Goal: Browse casually

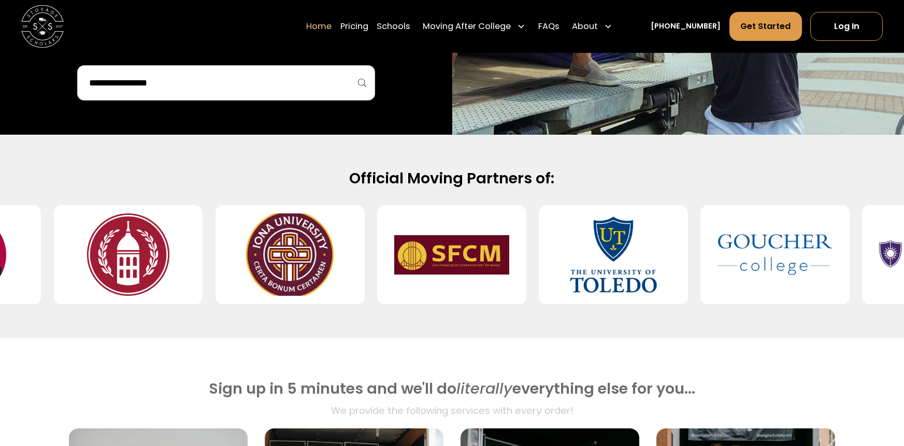
scroll to position [297, 0]
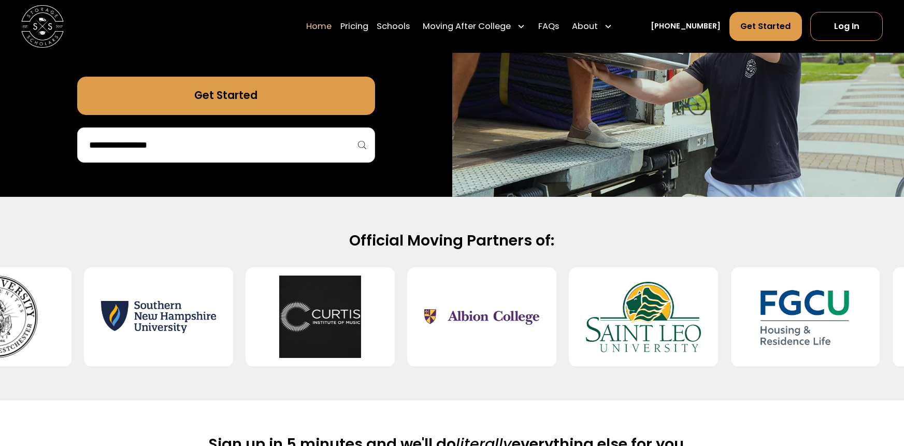
drag, startPoint x: 346, startPoint y: 338, endPoint x: 347, endPoint y: 307, distance: 30.6
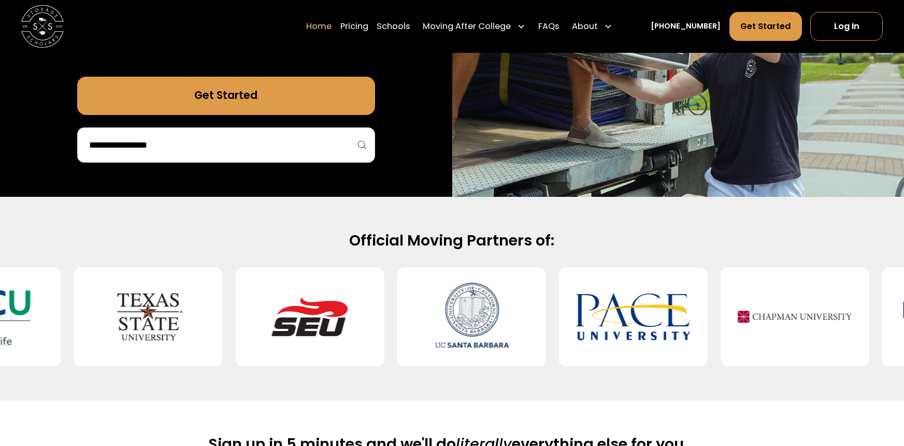
drag, startPoint x: 323, startPoint y: 303, endPoint x: 332, endPoint y: 317, distance: 17.0
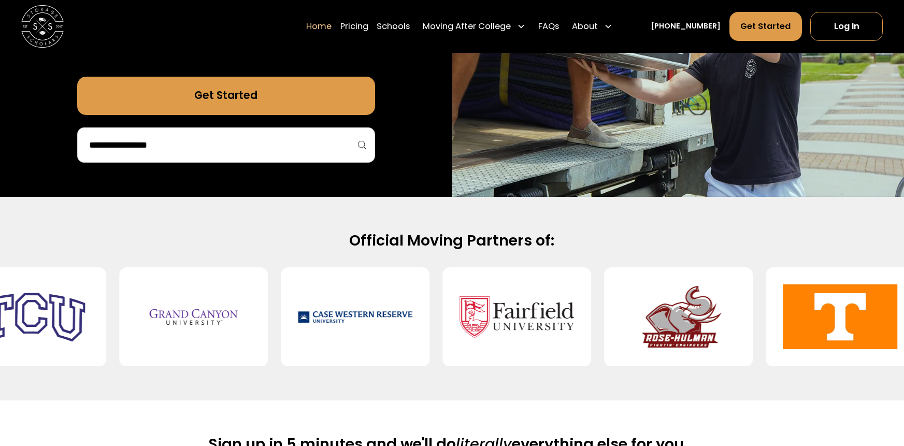
click at [332, 317] on img at bounding box center [355, 317] width 115 height 82
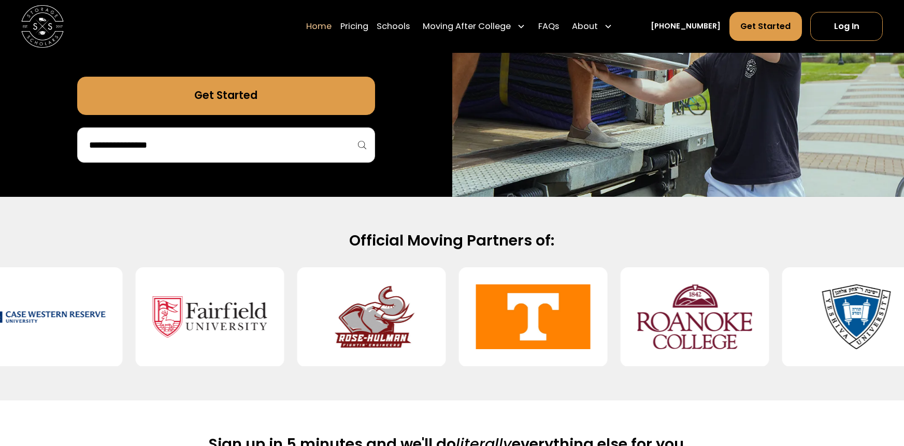
click at [332, 317] on div at bounding box center [695, 316] width 9202 height 99
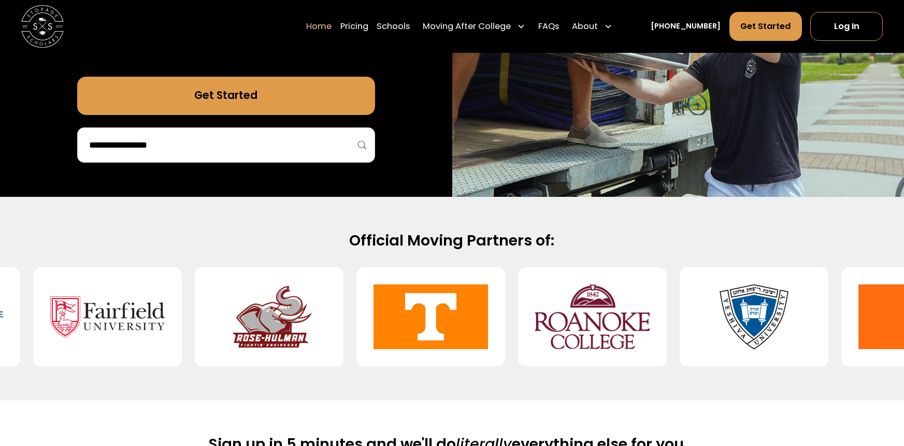
click at [332, 317] on div at bounding box center [592, 316] width 9202 height 99
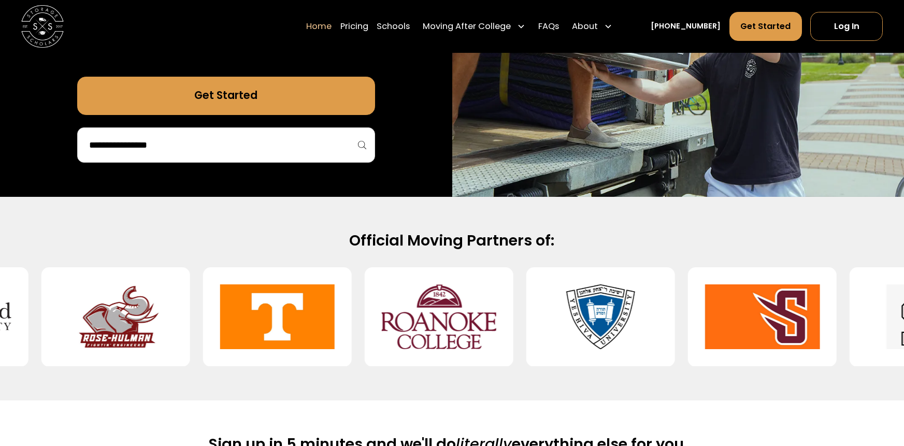
click at [332, 317] on div at bounding box center [277, 316] width 149 height 99
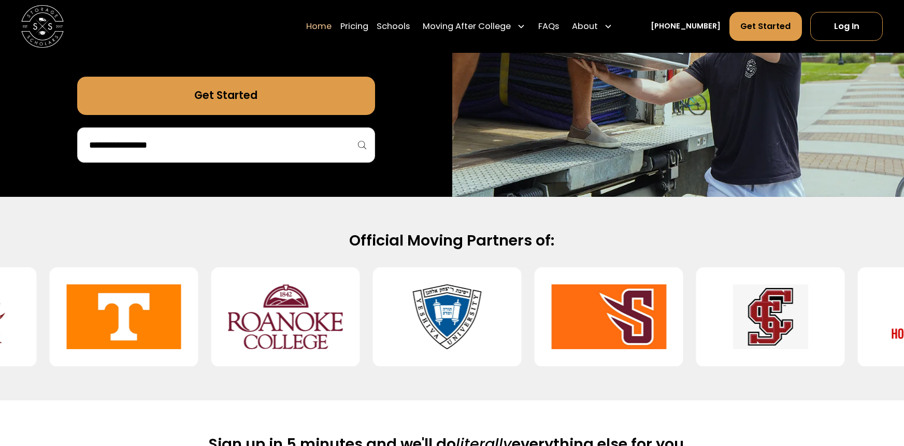
click at [332, 317] on img at bounding box center [285, 317] width 115 height 82
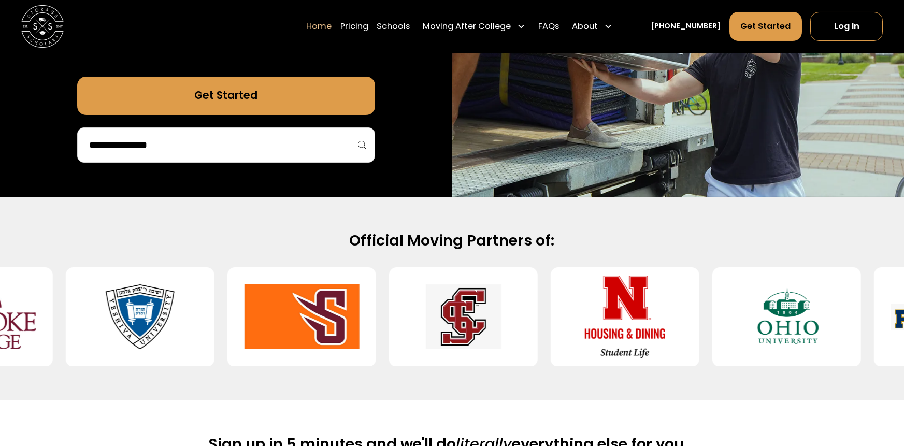
click at [332, 317] on div at bounding box center [301, 316] width 149 height 99
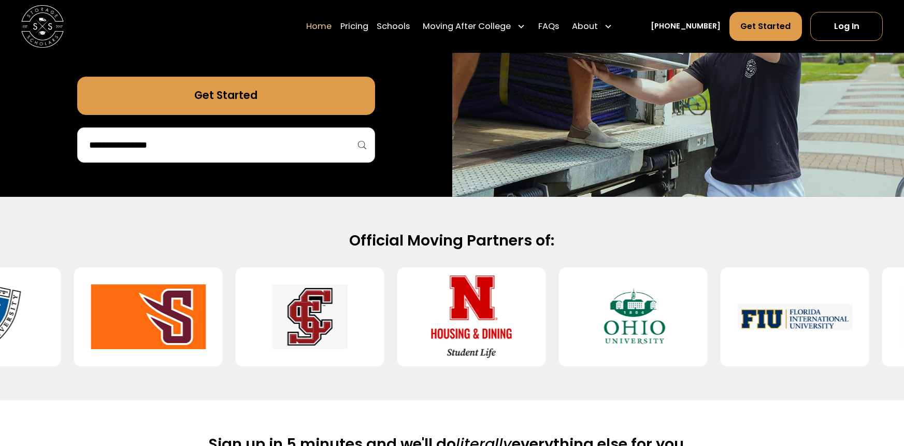
click at [332, 317] on img at bounding box center [309, 317] width 115 height 82
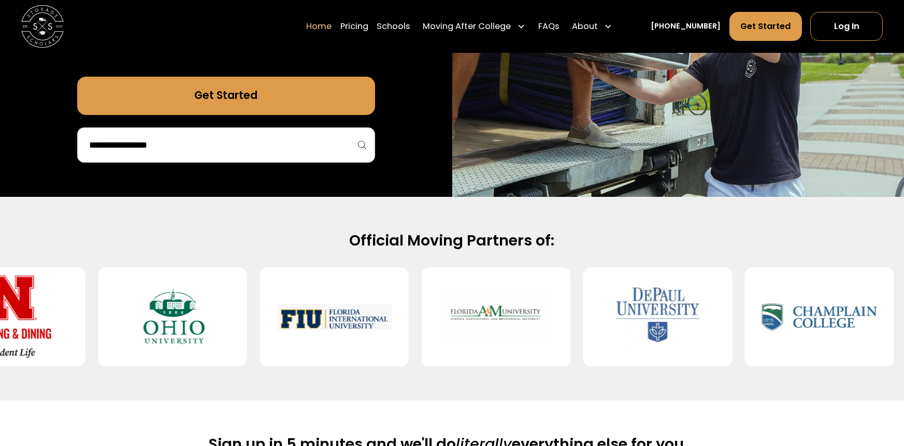
click at [332, 317] on img at bounding box center [334, 317] width 115 height 82
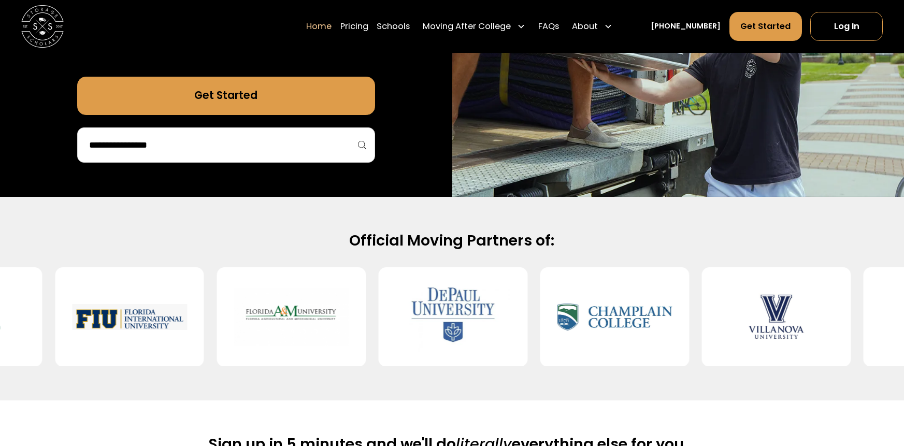
click at [332, 317] on div at bounding box center [291, 316] width 149 height 99
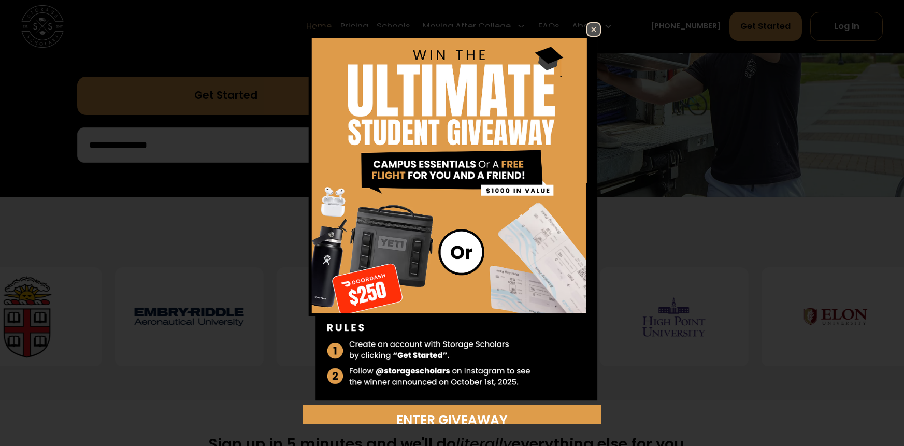
click at [594, 30] on img at bounding box center [594, 29] width 12 height 12
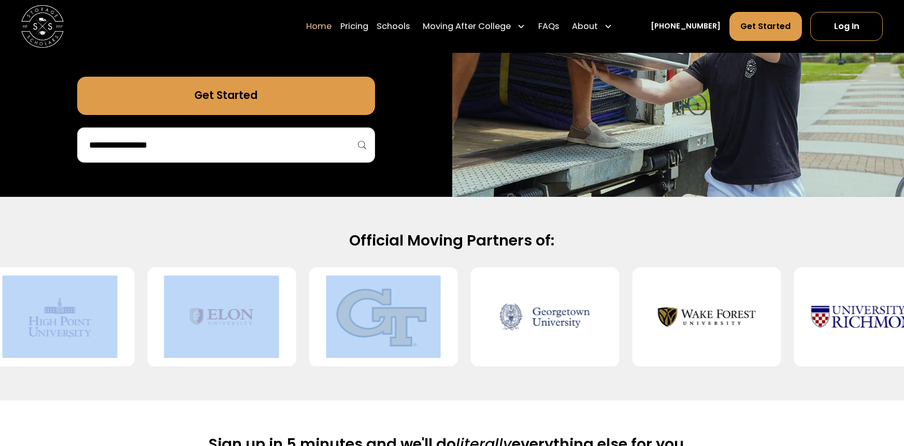
drag, startPoint x: 363, startPoint y: 345, endPoint x: 402, endPoint y: 263, distance: 91.1
click at [402, 263] on div "Official Moving Partners of:" at bounding box center [452, 299] width 904 height 136
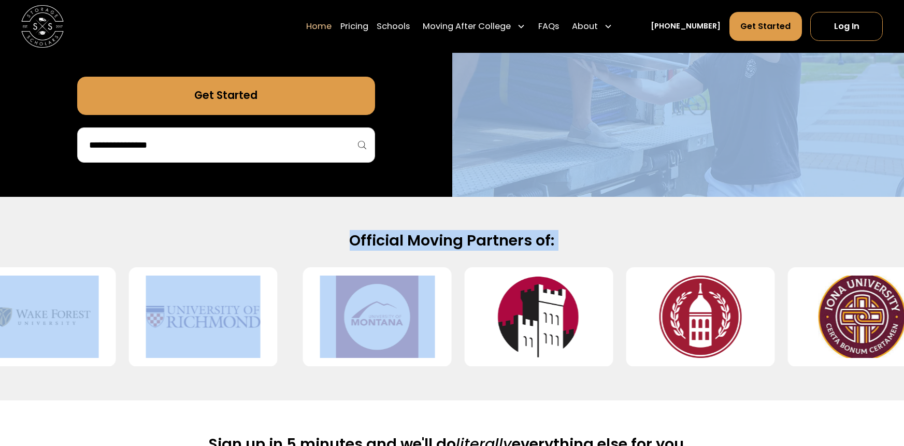
drag, startPoint x: 375, startPoint y: 282, endPoint x: 455, endPoint y: 196, distance: 118.0
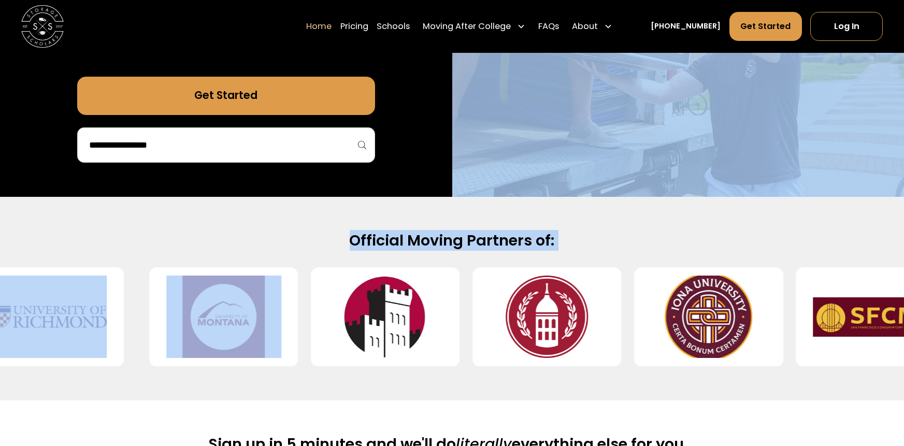
click at [253, 226] on div "Official Moving Partners of:" at bounding box center [452, 299] width 904 height 204
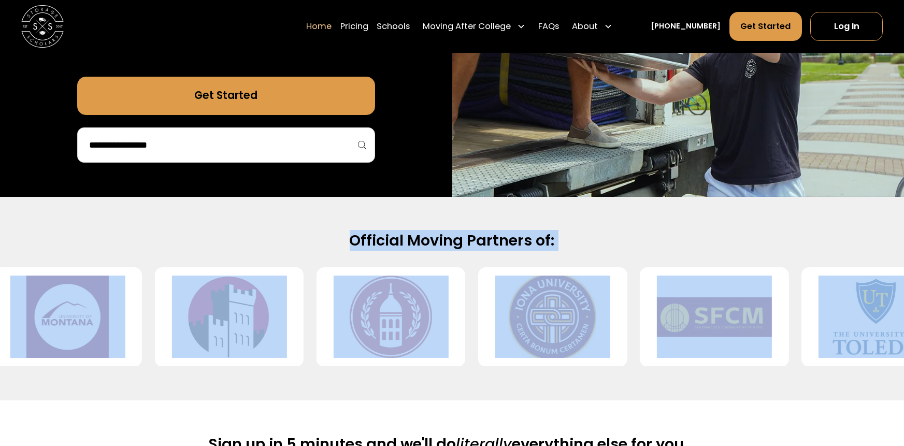
drag, startPoint x: 161, startPoint y: 278, endPoint x: 227, endPoint y: 185, distance: 114.1
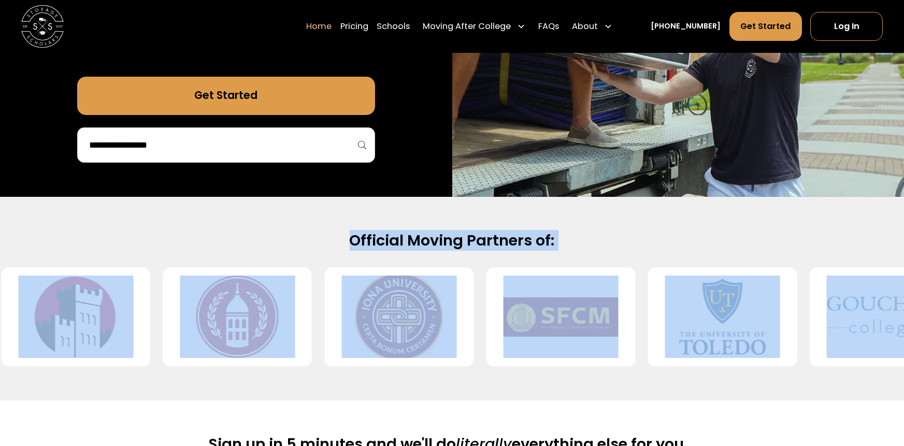
click at [121, 251] on div "Official Moving Partners of:" at bounding box center [452, 299] width 904 height 136
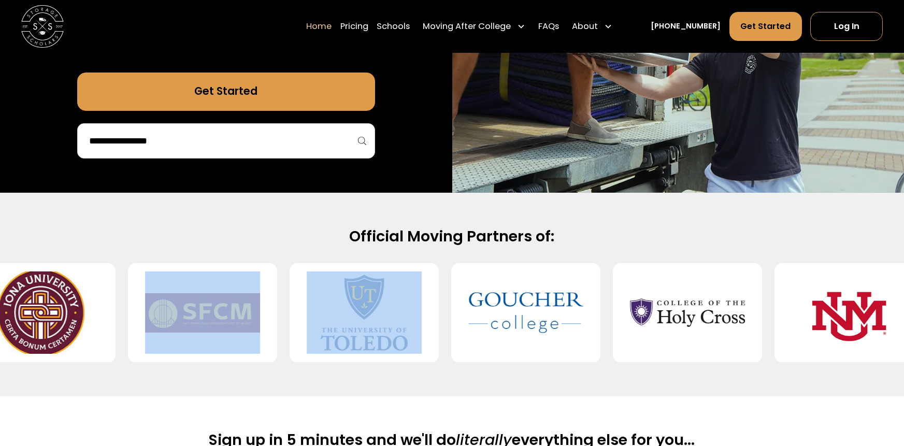
scroll to position [303, 0]
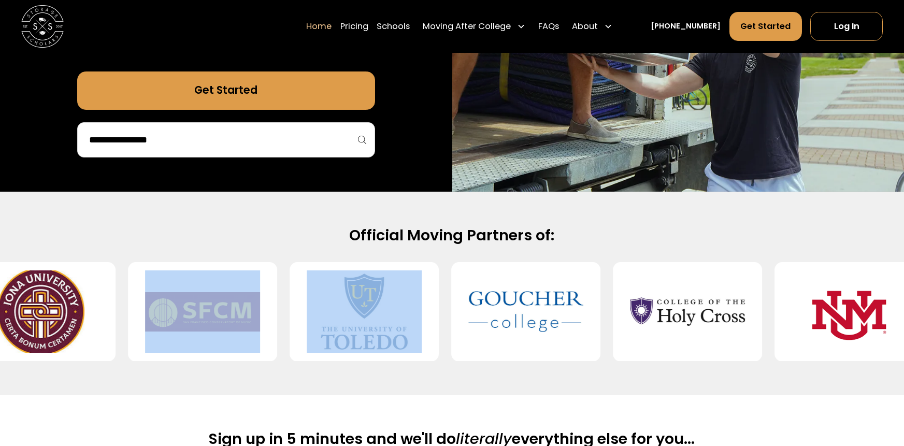
drag, startPoint x: 294, startPoint y: 294, endPoint x: 371, endPoint y: 349, distance: 95.2
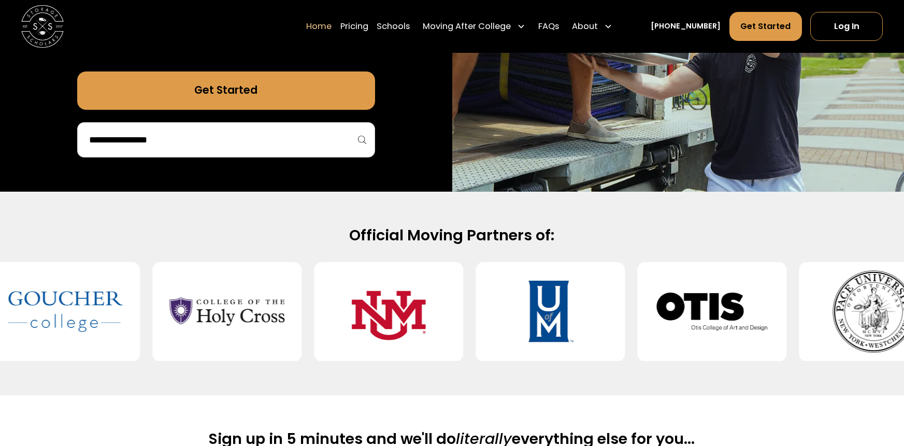
drag, startPoint x: 185, startPoint y: 311, endPoint x: 402, endPoint y: 345, distance: 219.2
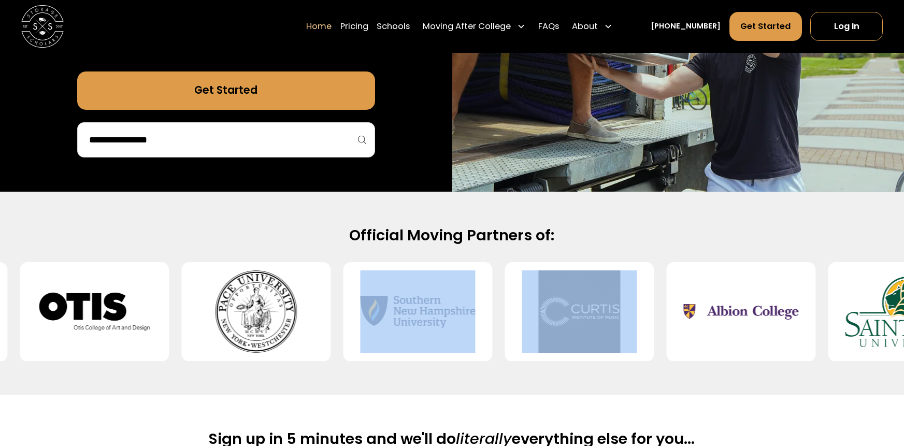
drag, startPoint x: 526, startPoint y: 317, endPoint x: 661, endPoint y: 361, distance: 141.6
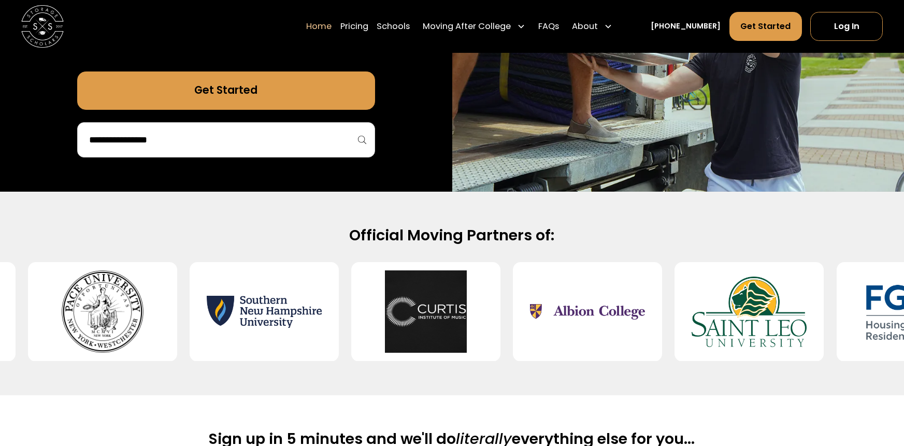
click at [488, 363] on div "Official Moving Partners of:" at bounding box center [452, 294] width 904 height 204
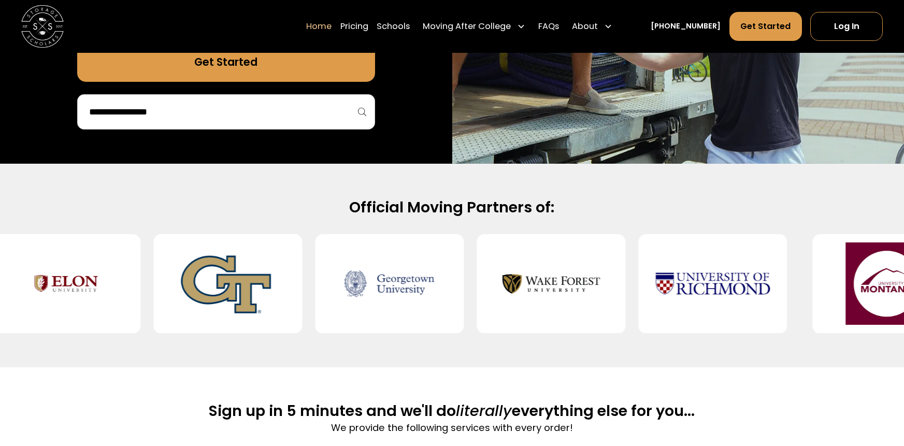
scroll to position [325, 0]
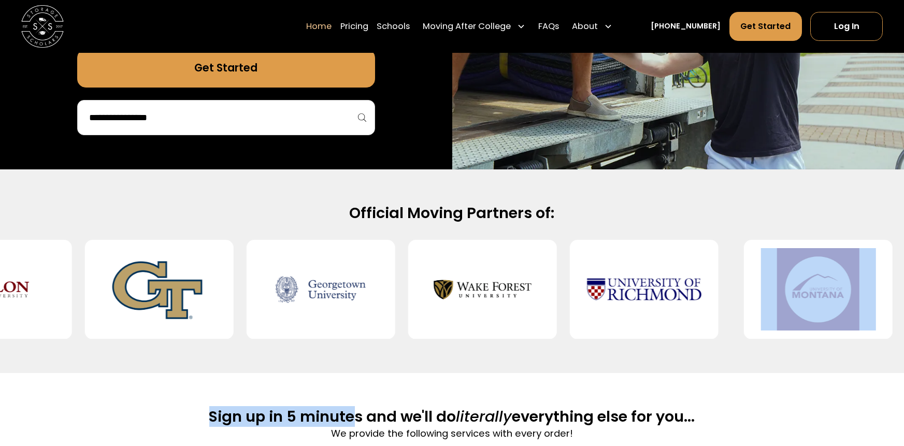
drag, startPoint x: 805, startPoint y: 340, endPoint x: 330, endPoint y: 375, distance: 476.9
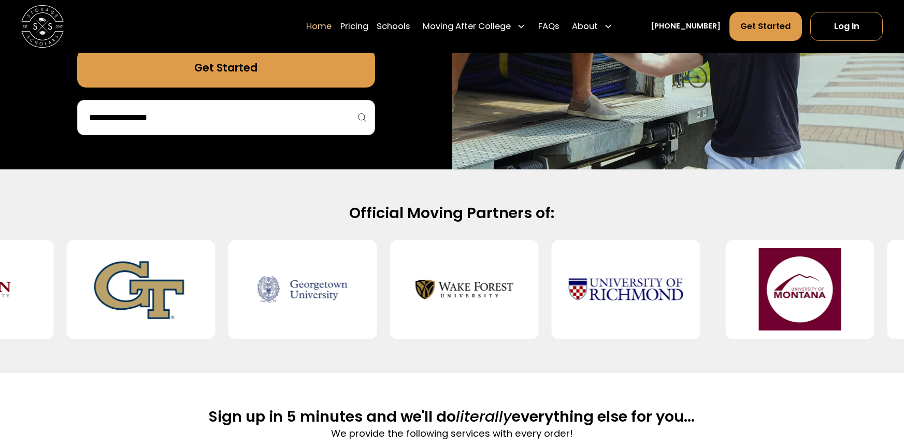
click at [814, 343] on div "Official Moving Partners of:" at bounding box center [452, 271] width 904 height 204
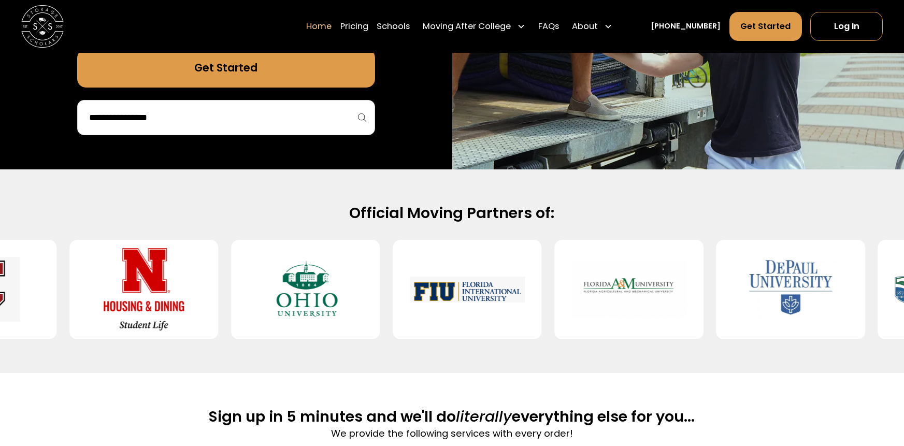
drag, startPoint x: 370, startPoint y: 295, endPoint x: 487, endPoint y: 323, distance: 120.5
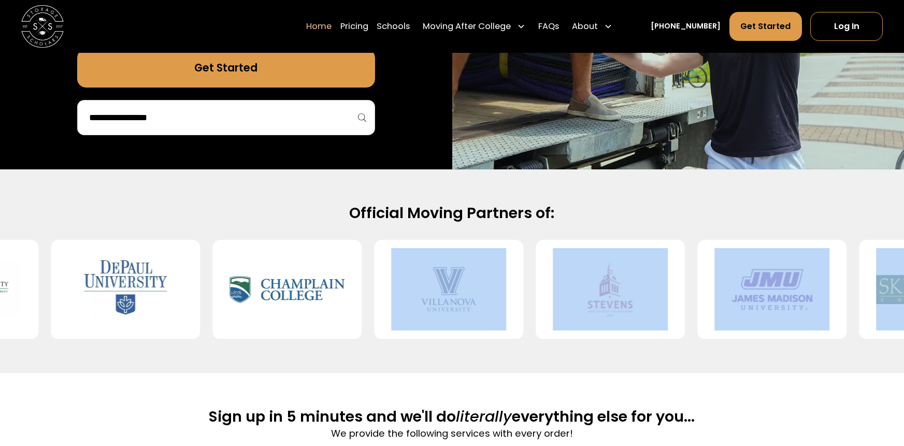
drag, startPoint x: 581, startPoint y: 259, endPoint x: 852, endPoint y: 313, distance: 276.5
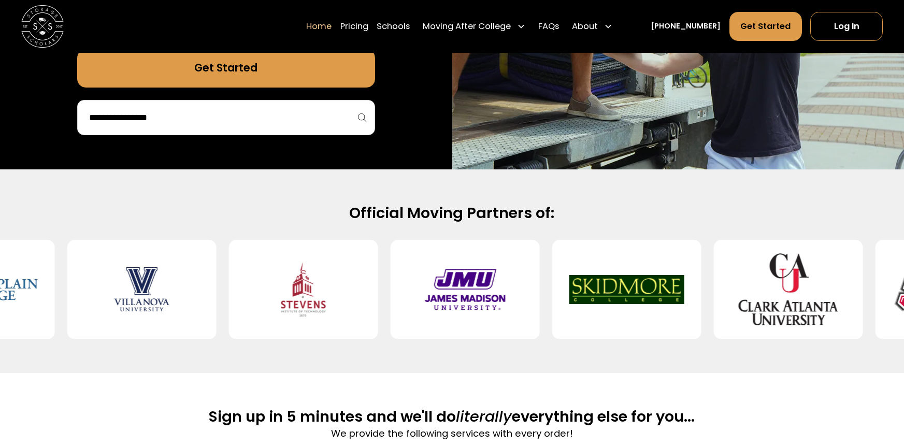
click at [287, 200] on div "Official Moving Partners of:" at bounding box center [452, 271] width 904 height 204
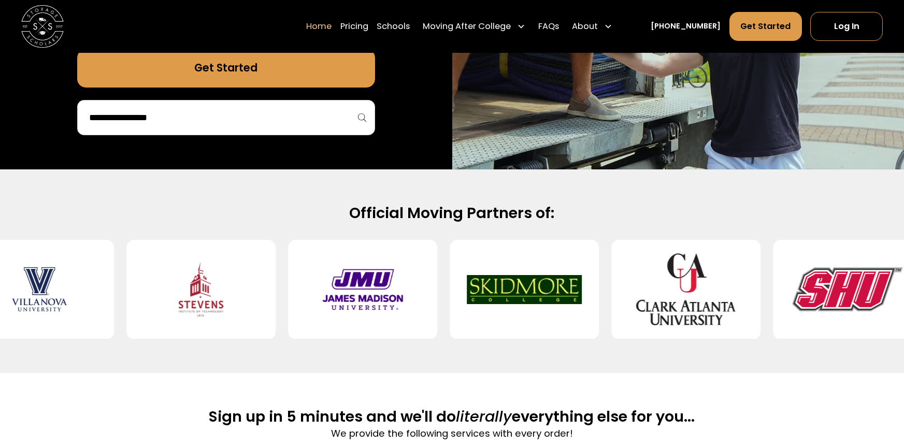
drag, startPoint x: 232, startPoint y: 274, endPoint x: 261, endPoint y: 273, distance: 29.0
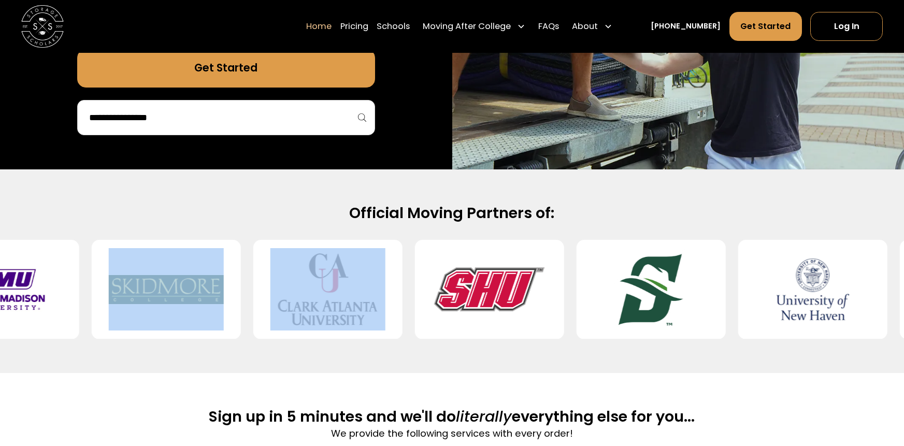
drag, startPoint x: 161, startPoint y: 269, endPoint x: 339, endPoint y: 268, distance: 177.7
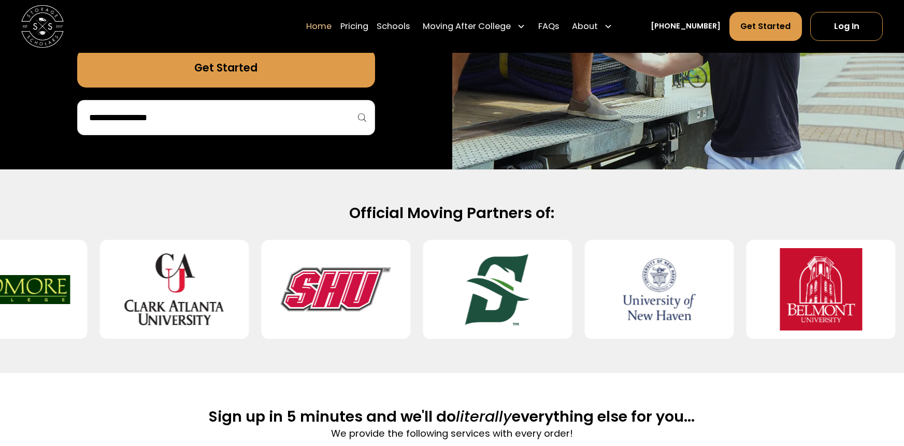
click at [193, 175] on div "Official Moving Partners of:" at bounding box center [452, 271] width 904 height 204
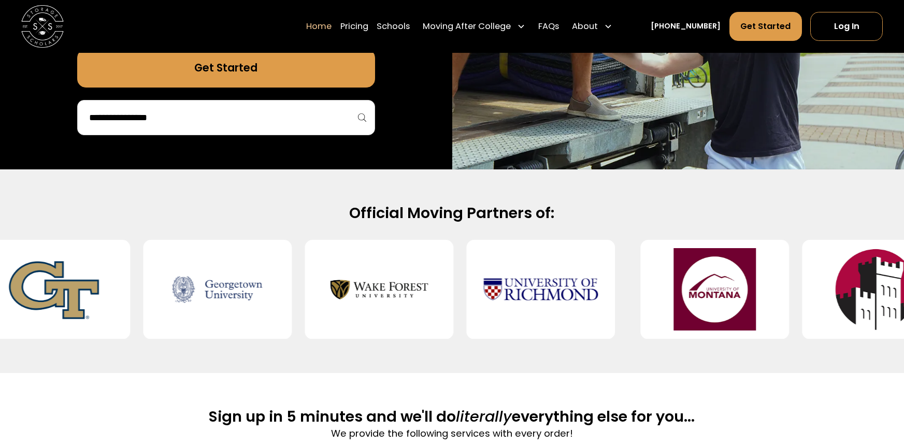
drag, startPoint x: 284, startPoint y: 281, endPoint x: 356, endPoint y: 374, distance: 117.1
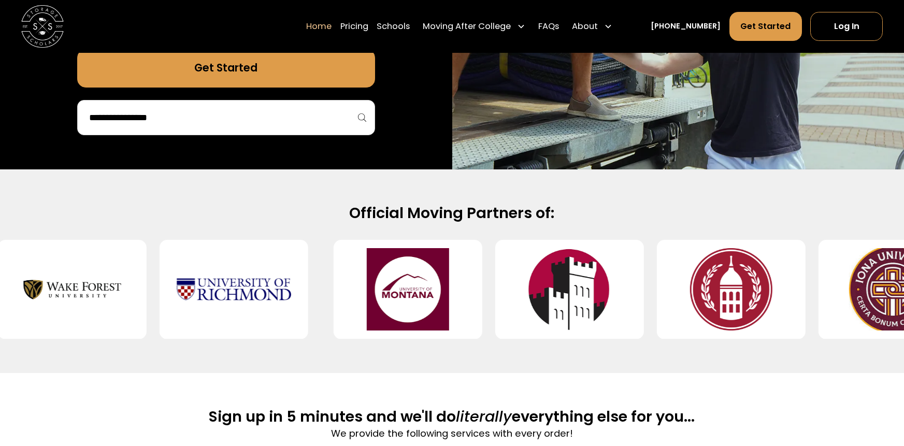
drag, startPoint x: 314, startPoint y: 286, endPoint x: 346, endPoint y: 333, distance: 56.8
click at [346, 333] on div at bounding box center [452, 289] width 904 height 99
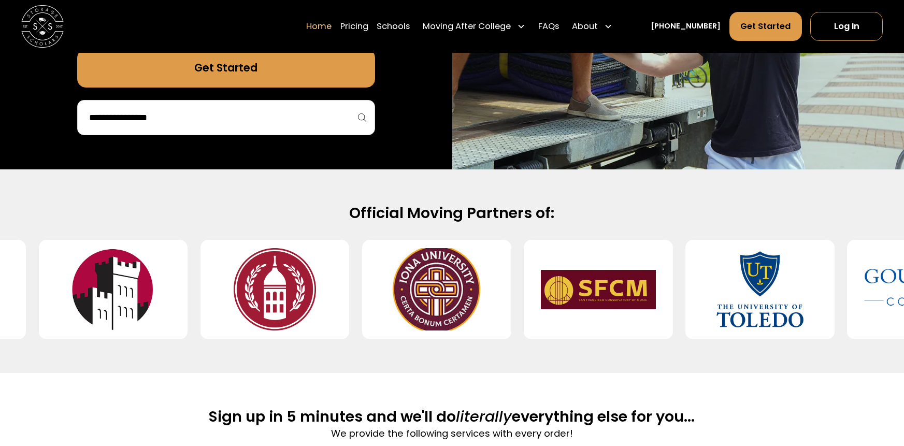
drag, startPoint x: 581, startPoint y: 284, endPoint x: 447, endPoint y: 283, distance: 134.2
